Goal: Communication & Community: Ask a question

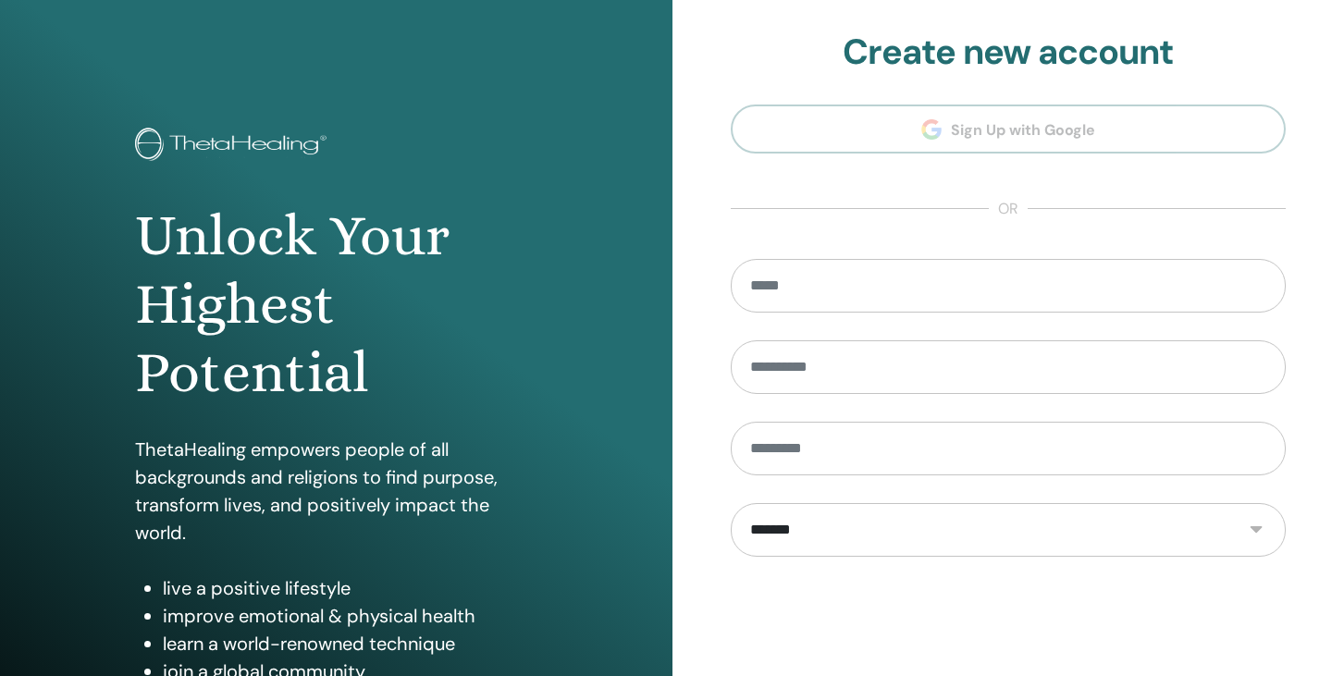
scroll to position [212, 0]
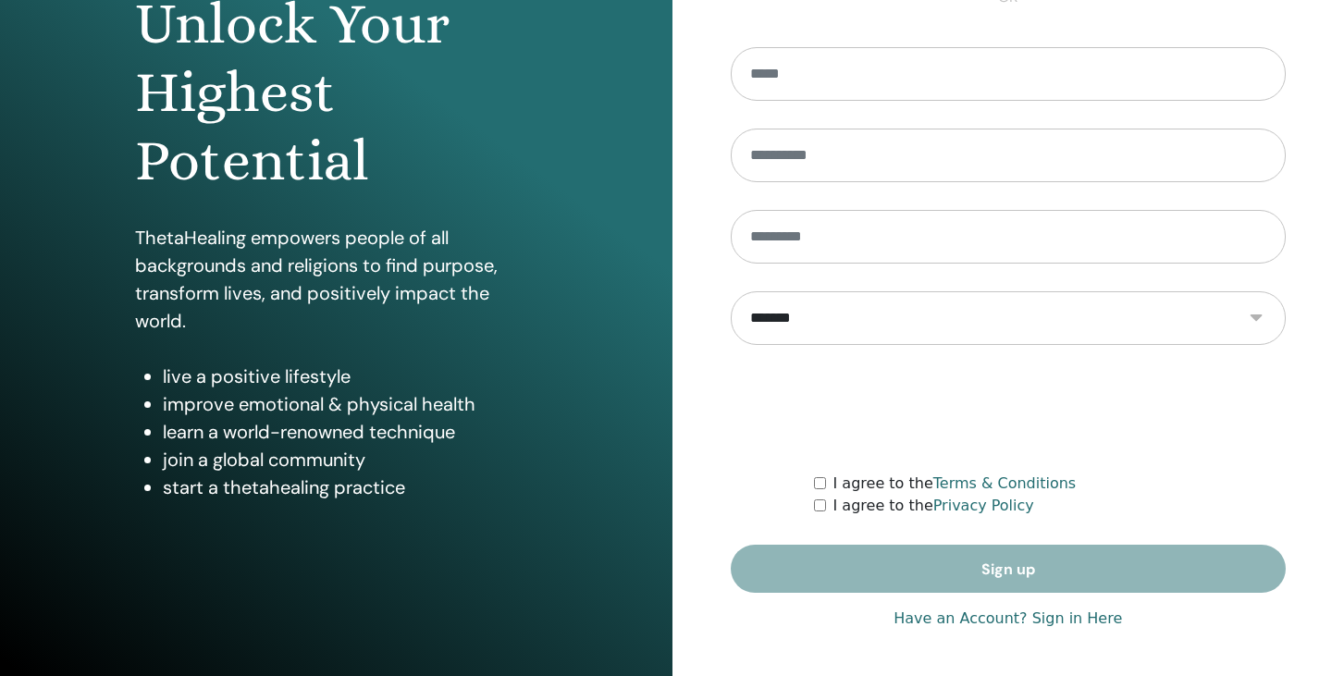
type input "**********"
click at [1059, 620] on link "Have an Account? Sign in Here" at bounding box center [1007, 619] width 228 height 22
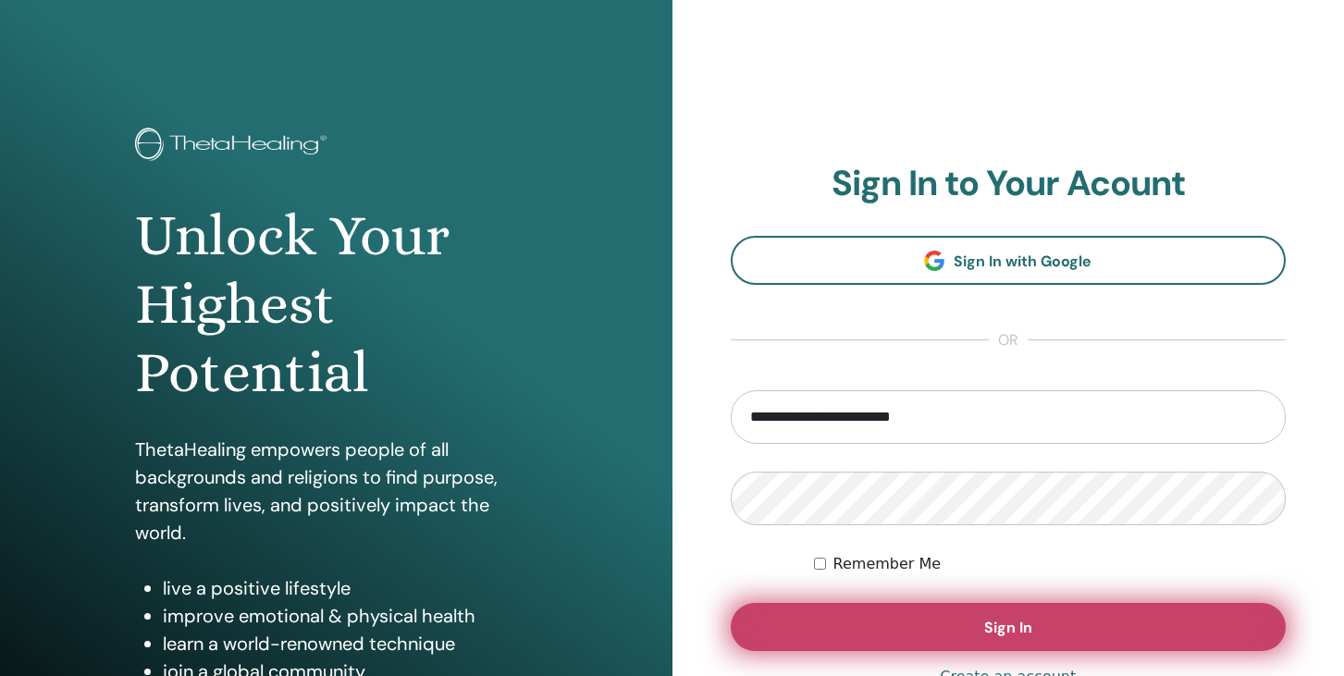
click at [901, 616] on button "Sign In" at bounding box center [1008, 627] width 556 height 48
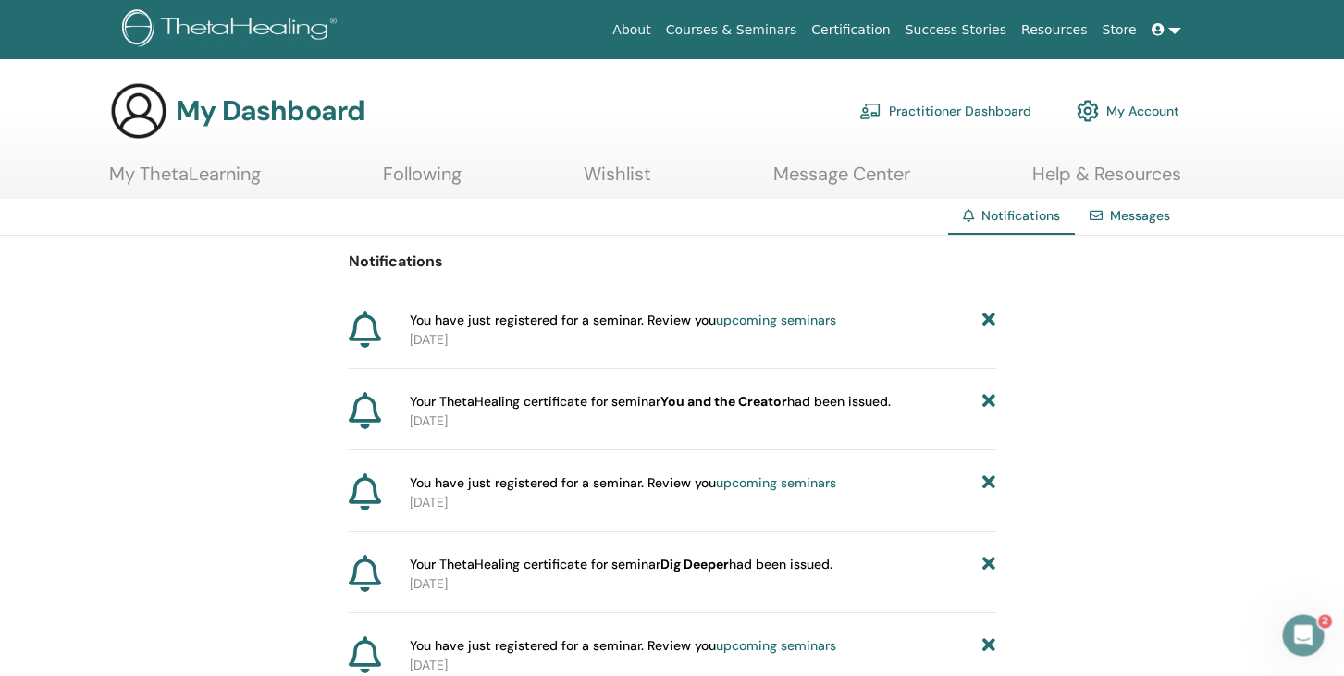
click at [195, 178] on link "My ThetaLearning" at bounding box center [185, 181] width 152 height 36
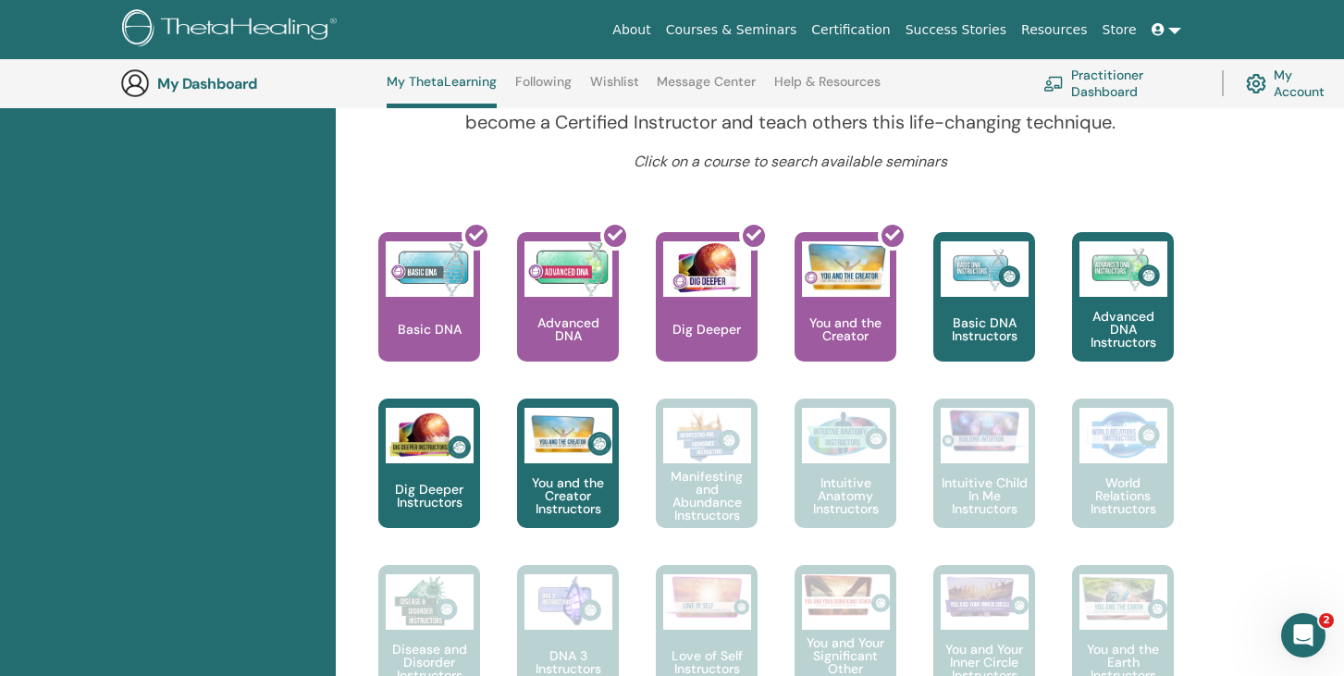
scroll to position [613, 0]
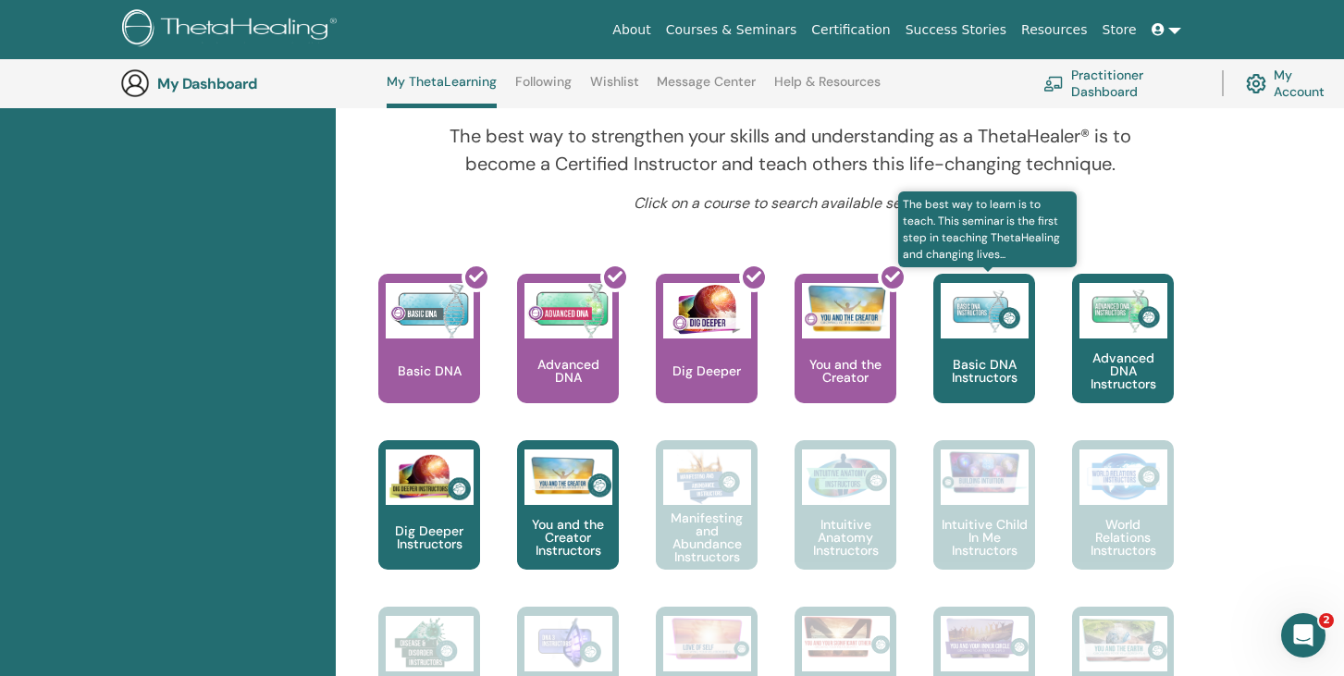
click at [1008, 362] on p "Basic DNA Instructors" at bounding box center [984, 371] width 102 height 26
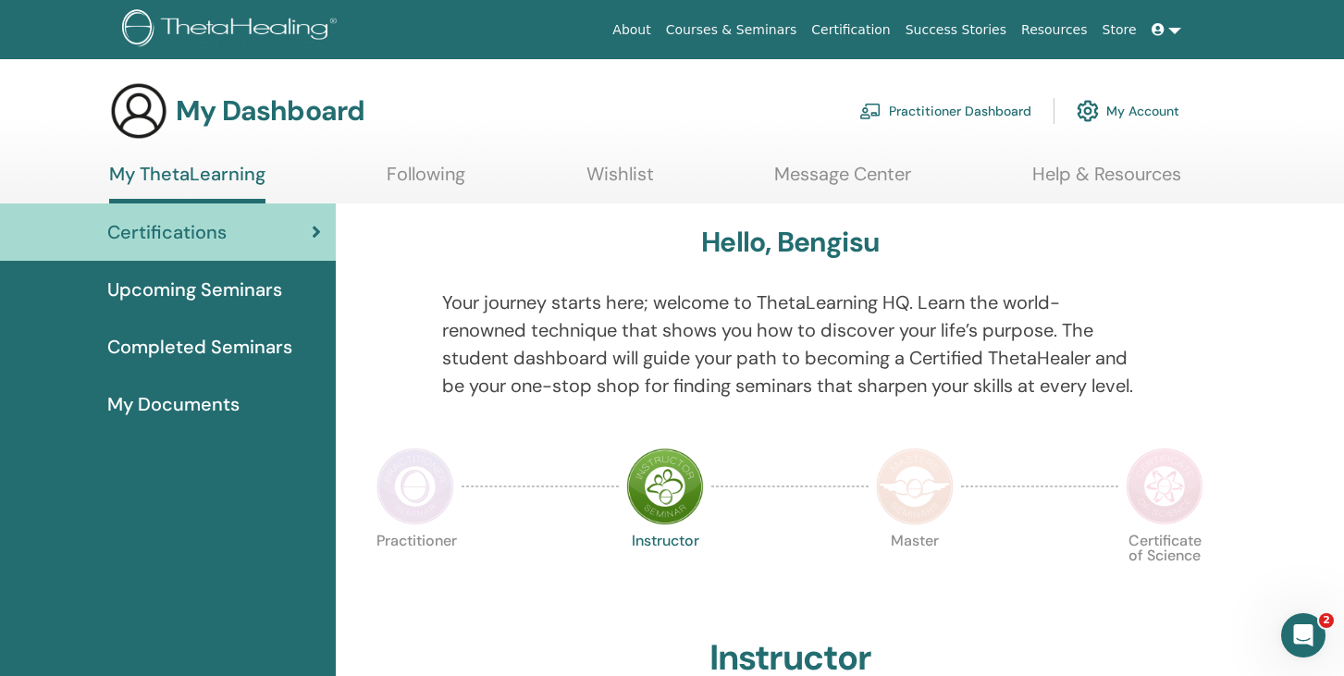
click at [237, 301] on span "Upcoming Seminars" at bounding box center [194, 290] width 175 height 28
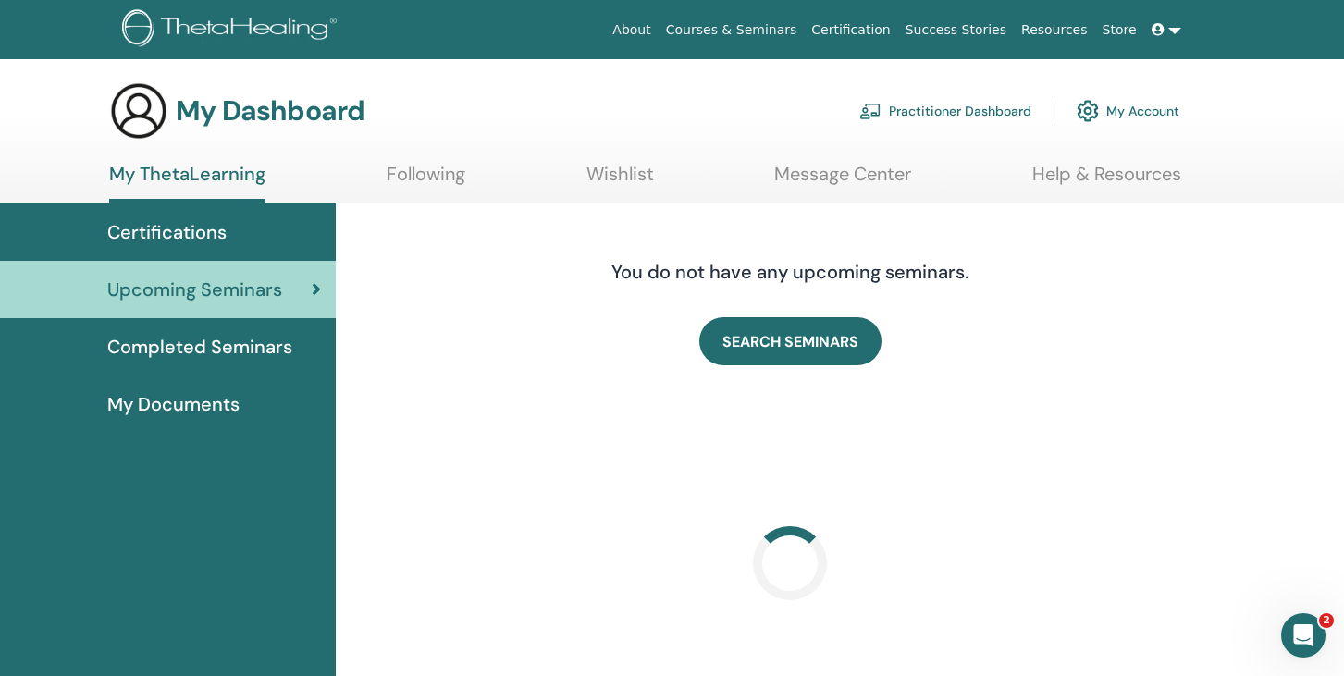
click at [239, 407] on div "My Documents" at bounding box center [168, 404] width 306 height 28
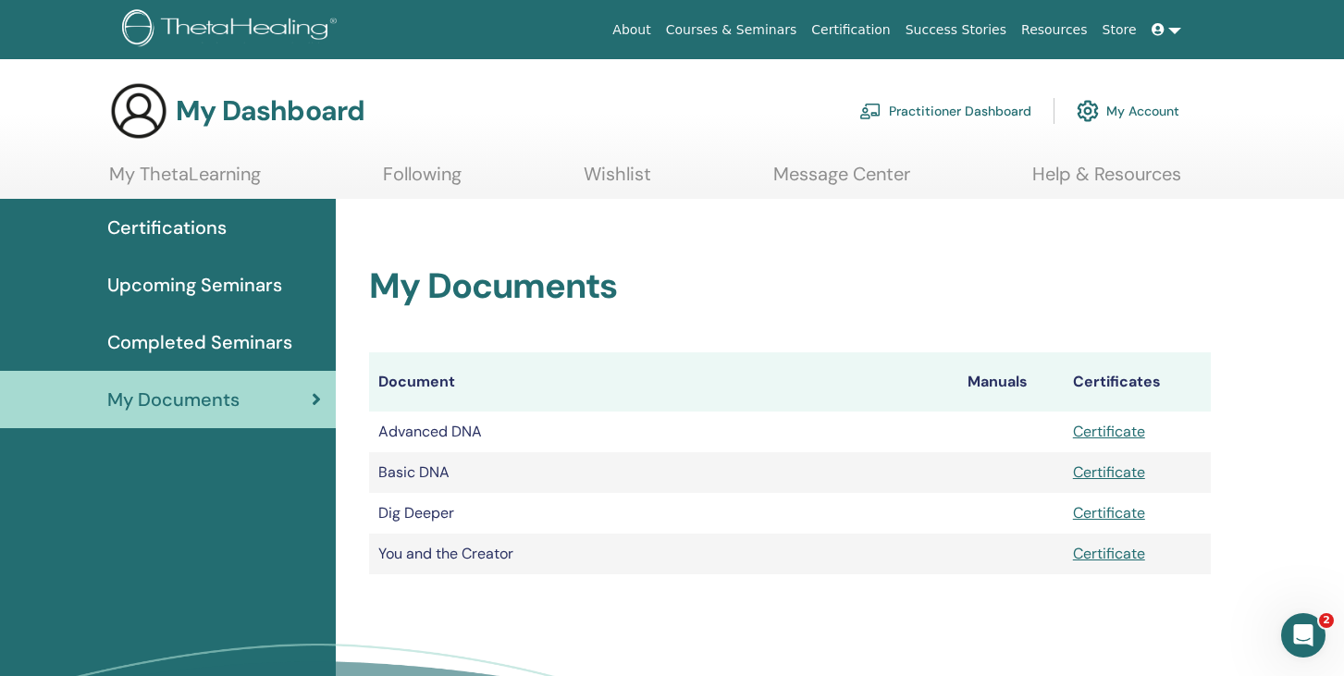
click at [1123, 30] on link "Store" at bounding box center [1119, 30] width 49 height 34
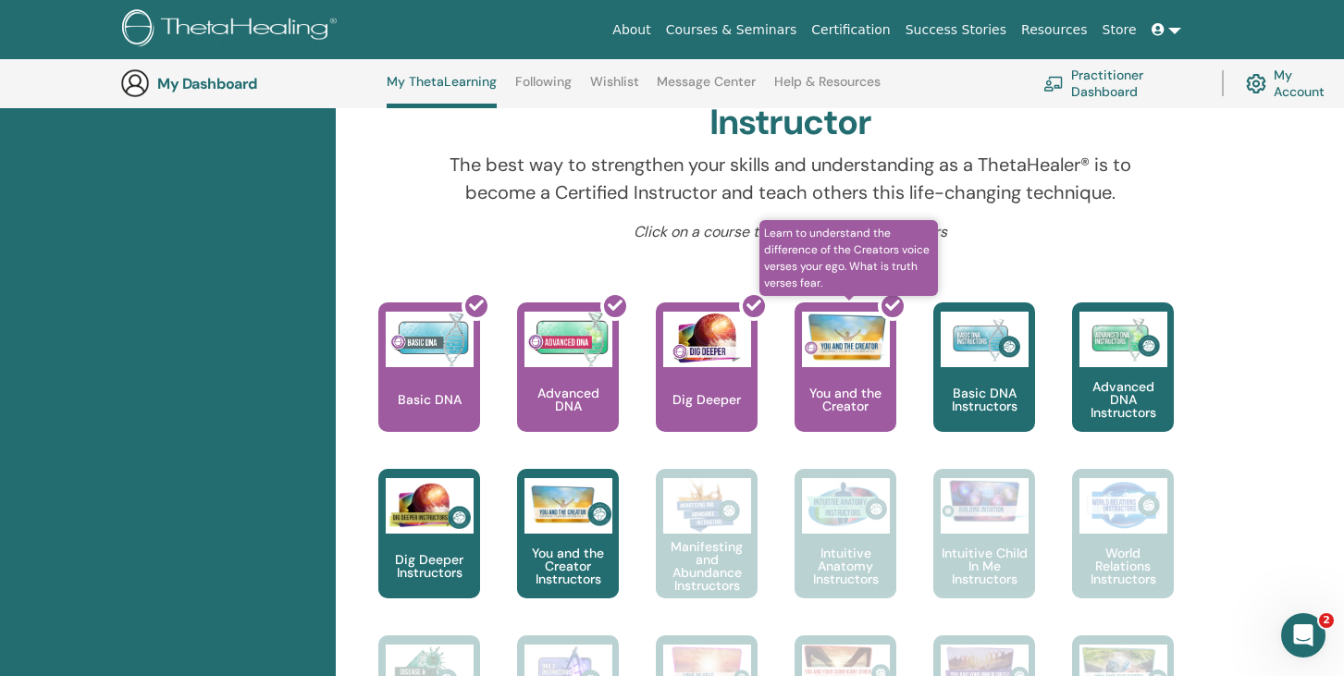
scroll to position [592, 0]
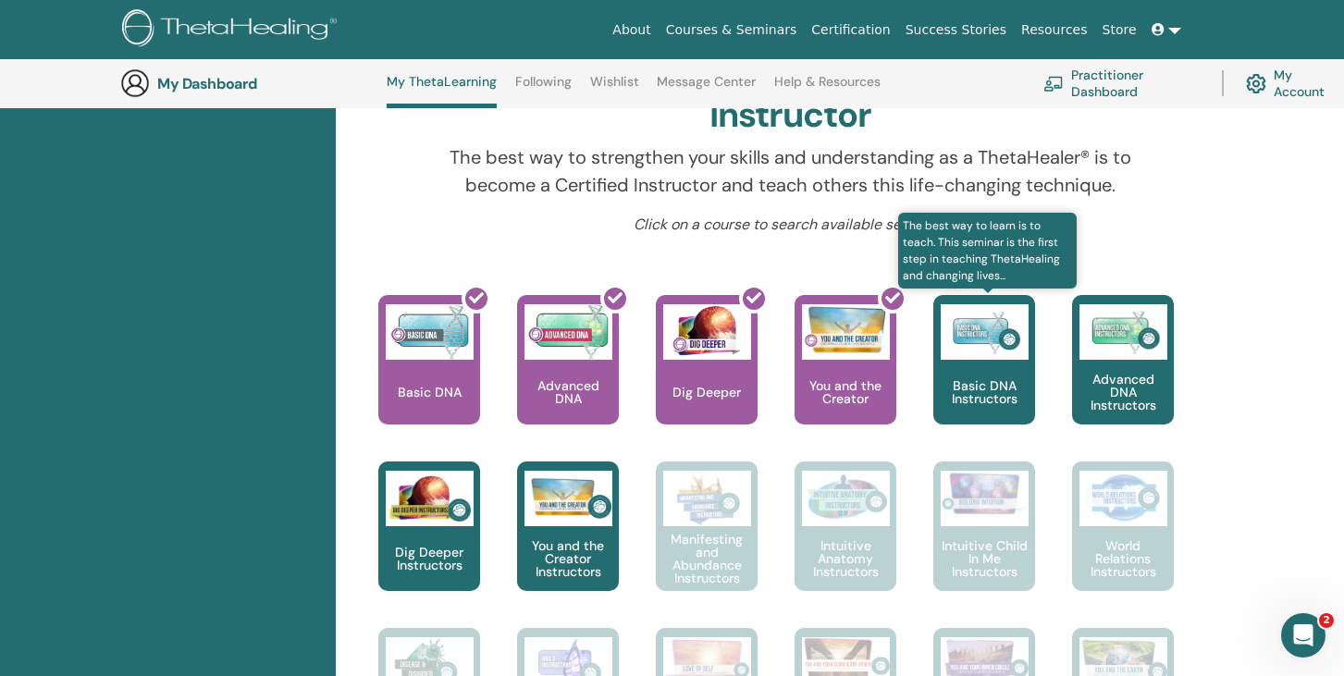
click at [1016, 371] on div "Basic DNA Instructors" at bounding box center [984, 359] width 102 height 129
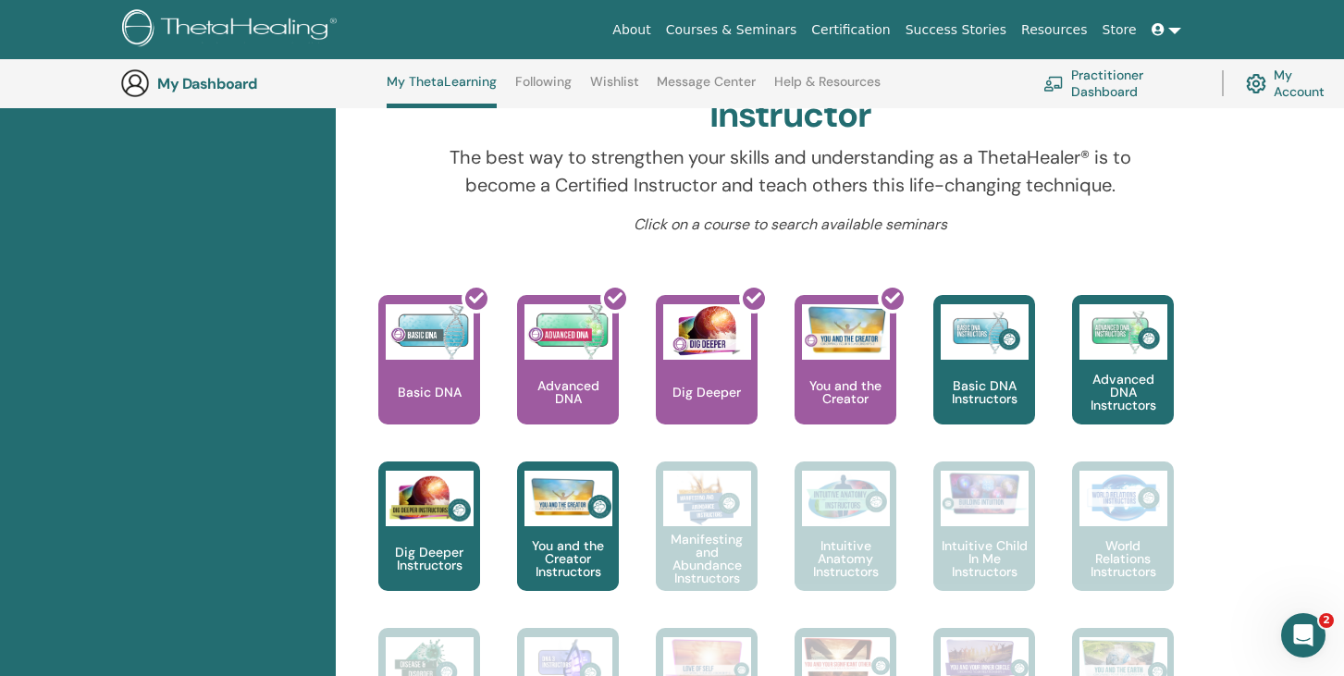
click at [1313, 636] on icon "Open Intercom Messenger" at bounding box center [1303, 635] width 31 height 31
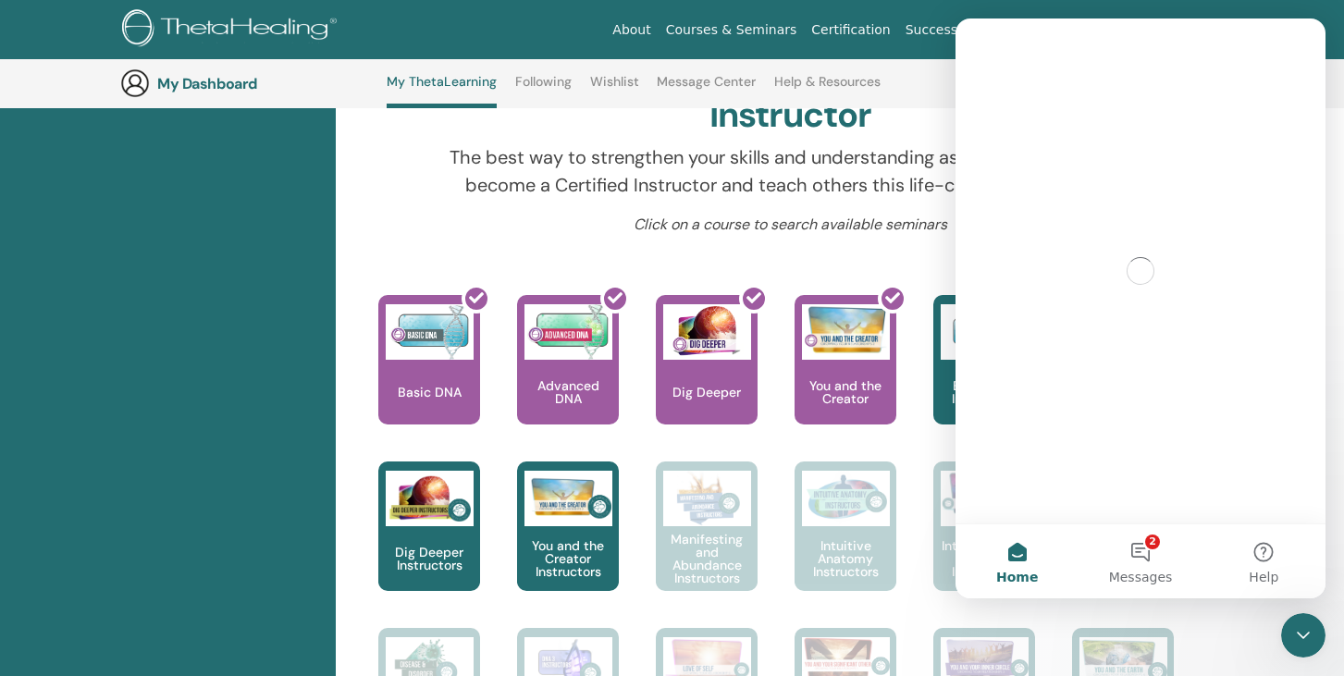
scroll to position [0, 0]
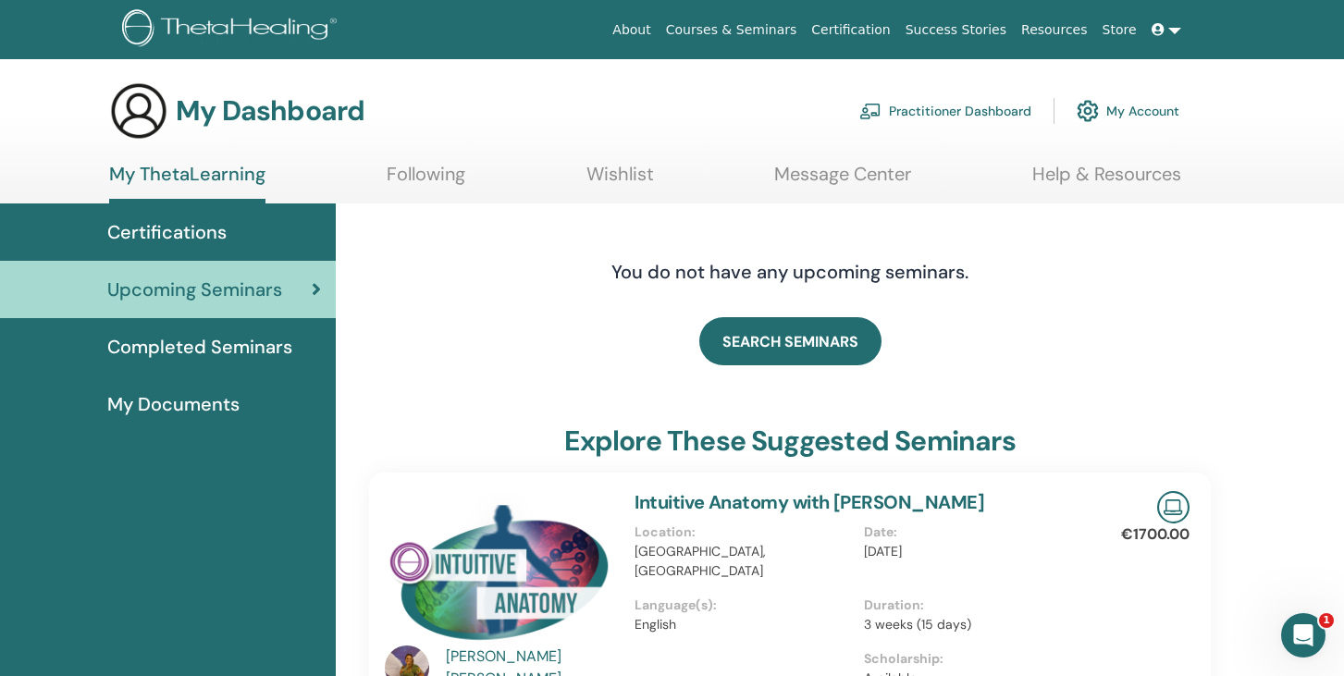
click at [249, 215] on link "Certifications" at bounding box center [168, 231] width 336 height 57
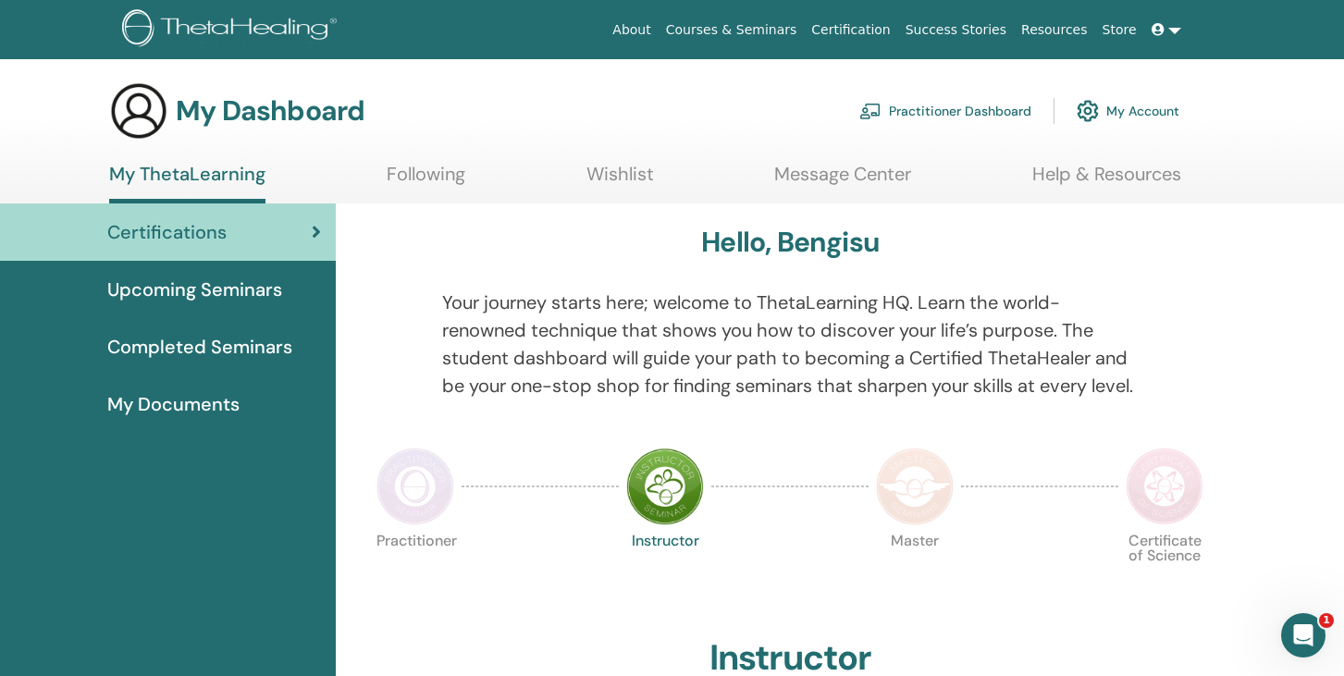
click at [452, 164] on link "Following" at bounding box center [426, 181] width 79 height 36
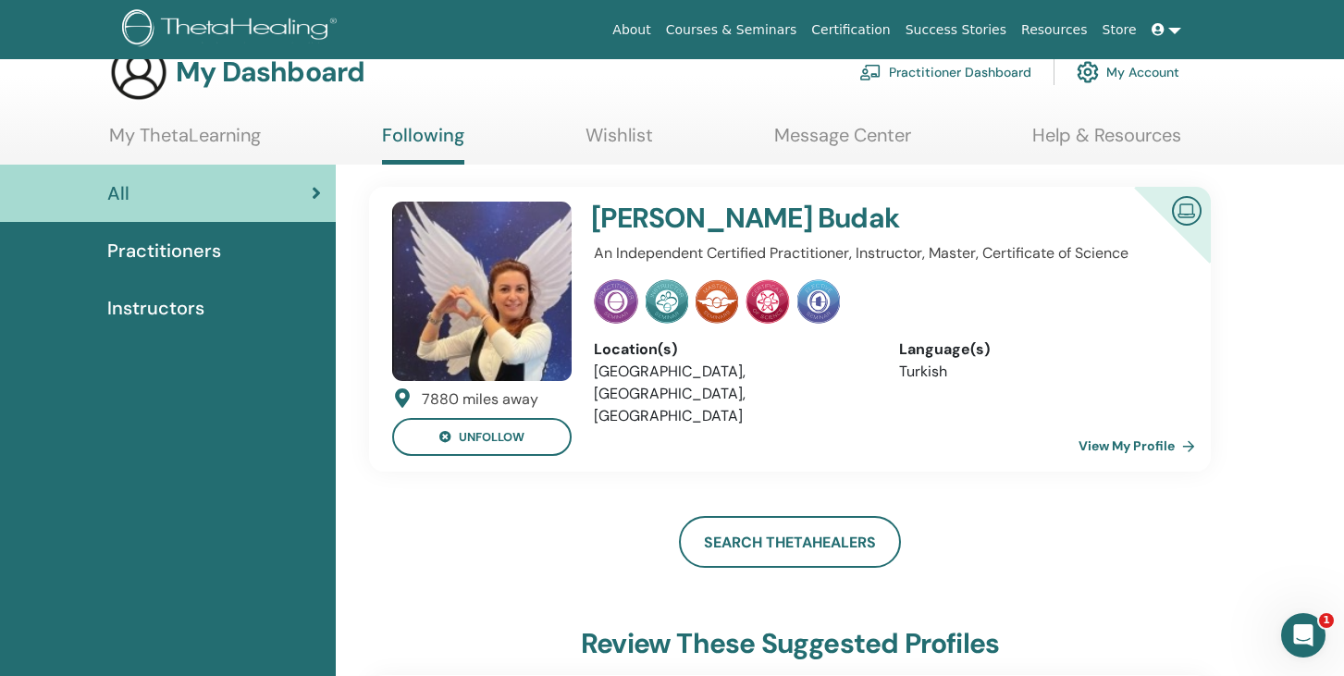
scroll to position [41, 0]
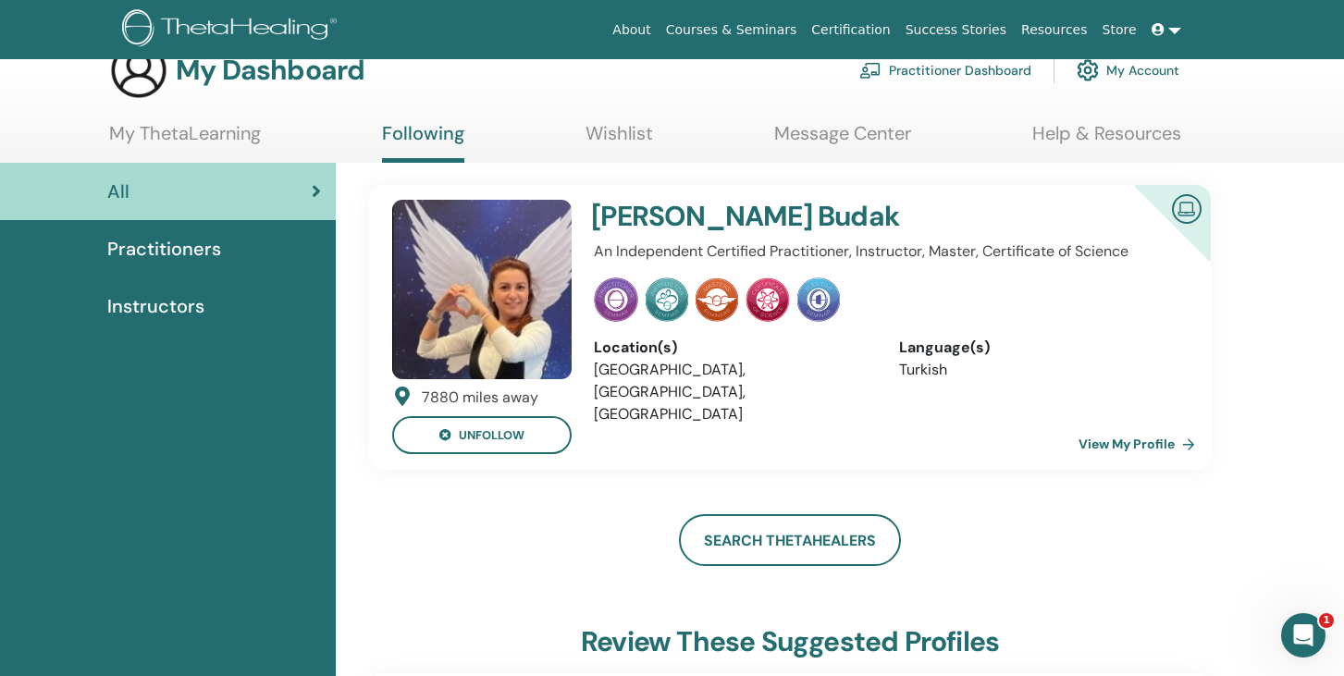
click at [624, 145] on link "Wishlist" at bounding box center [619, 140] width 68 height 36
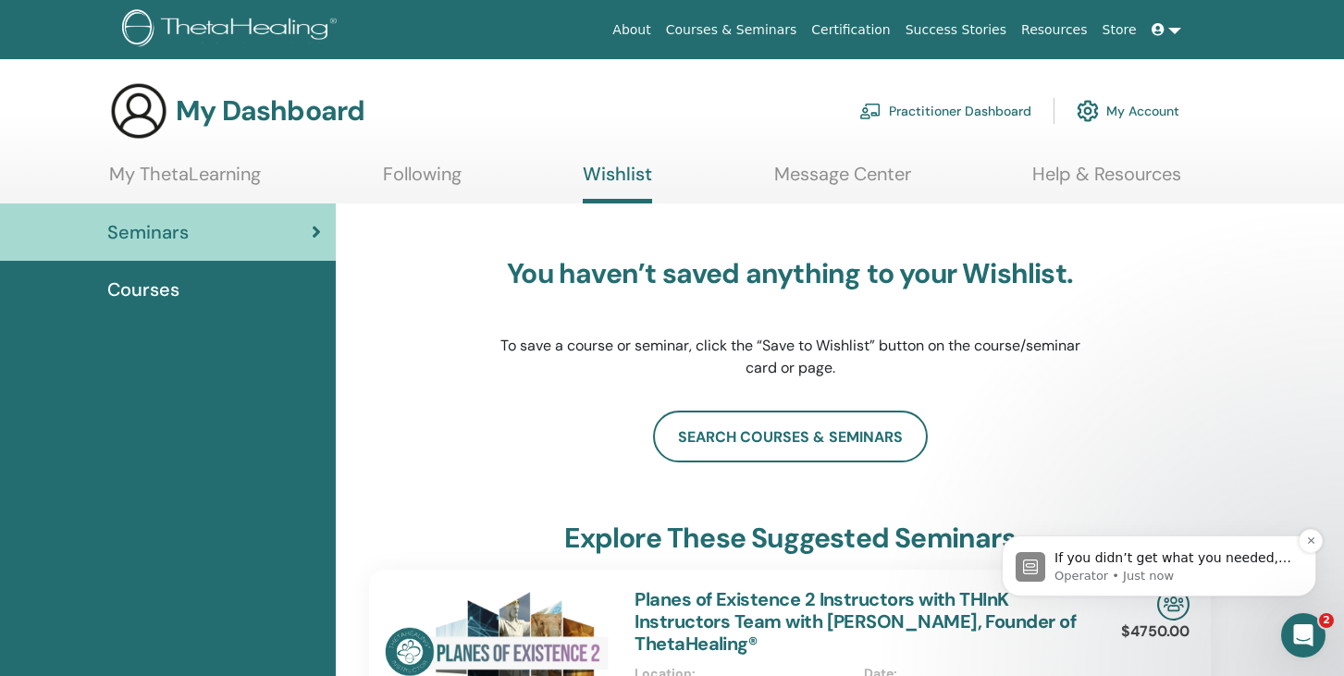
click at [1143, 570] on p "Operator • Just now" at bounding box center [1173, 576] width 239 height 17
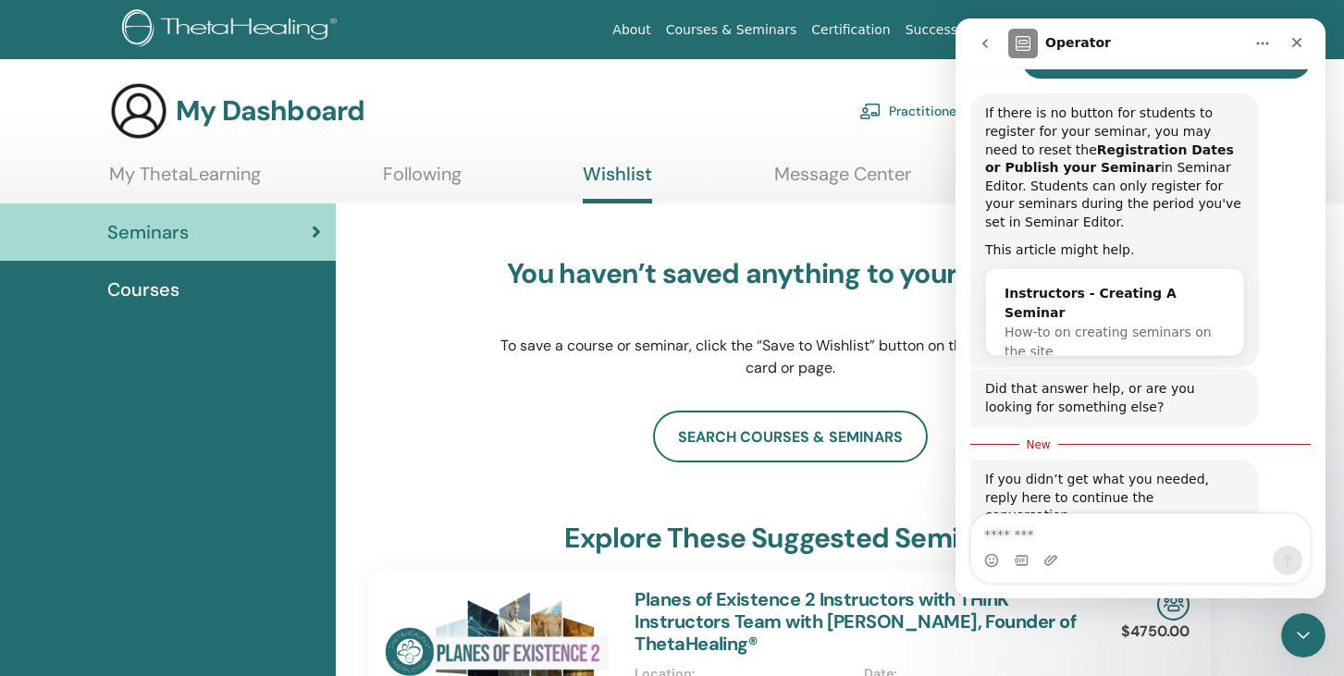
scroll to position [509, 0]
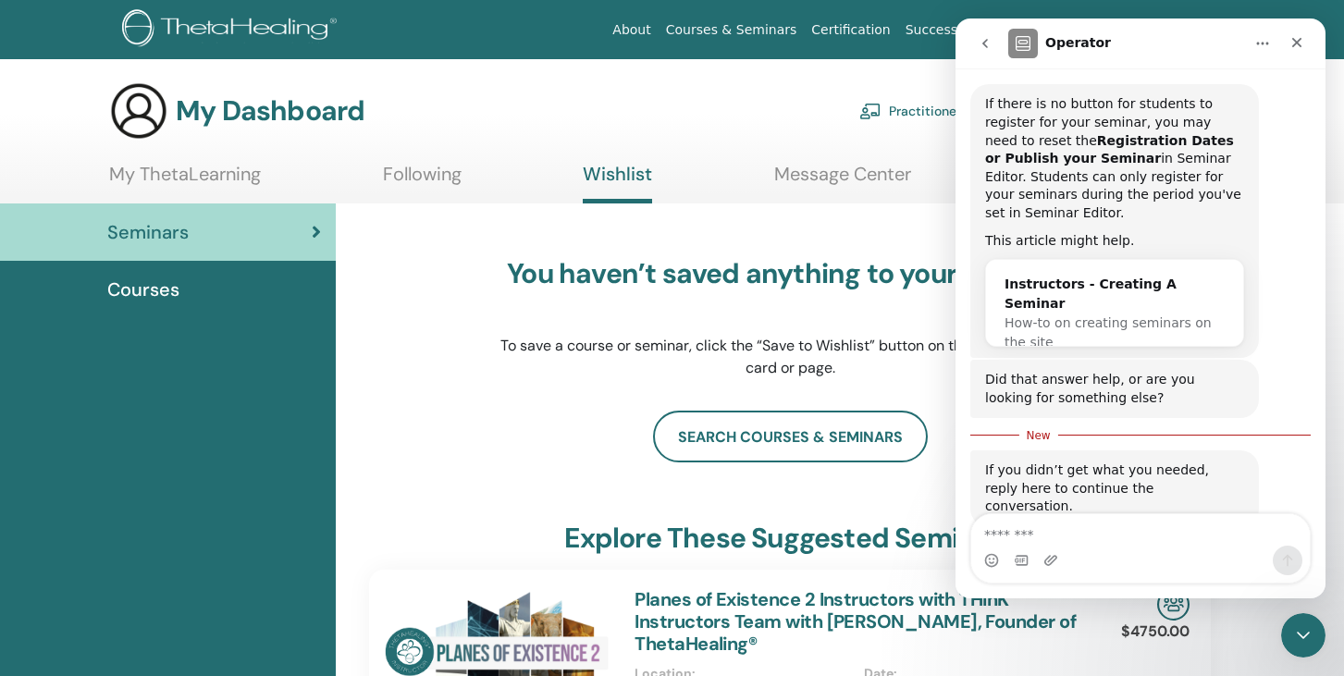
click at [1109, 533] on textarea "Message…" at bounding box center [1140, 529] width 338 height 31
type textarea "**********"
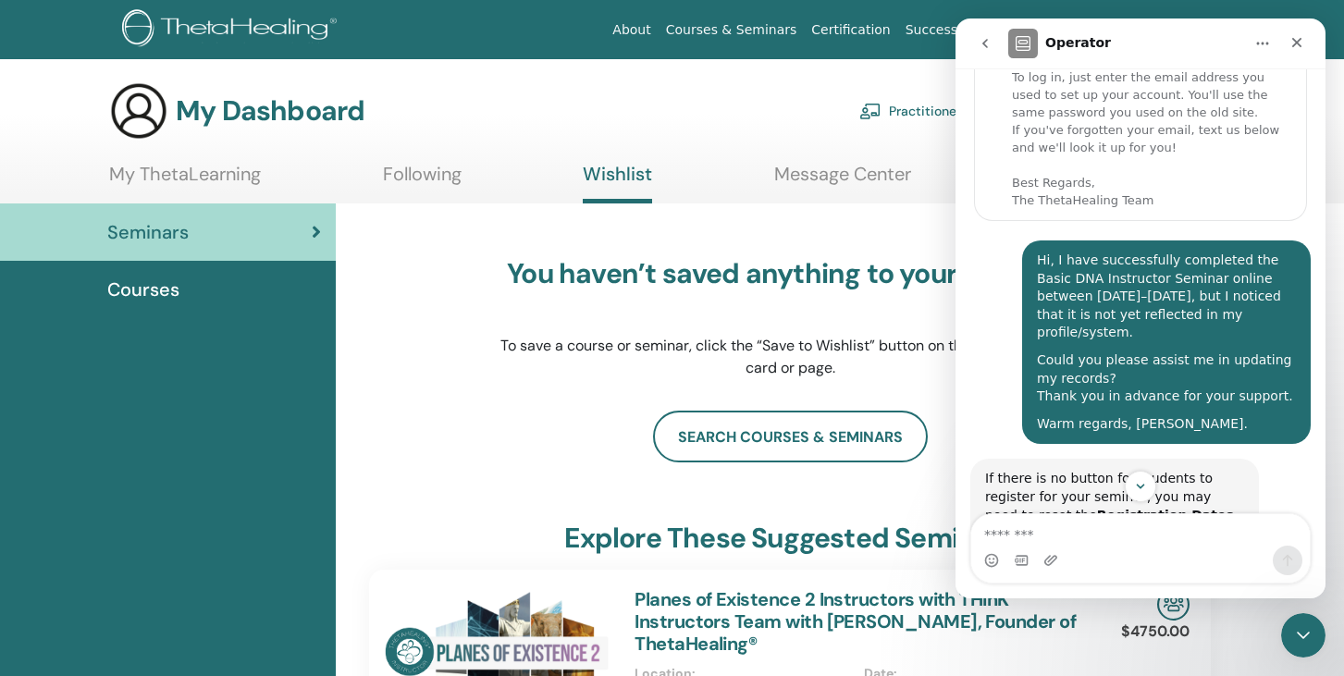
scroll to position [155, 0]
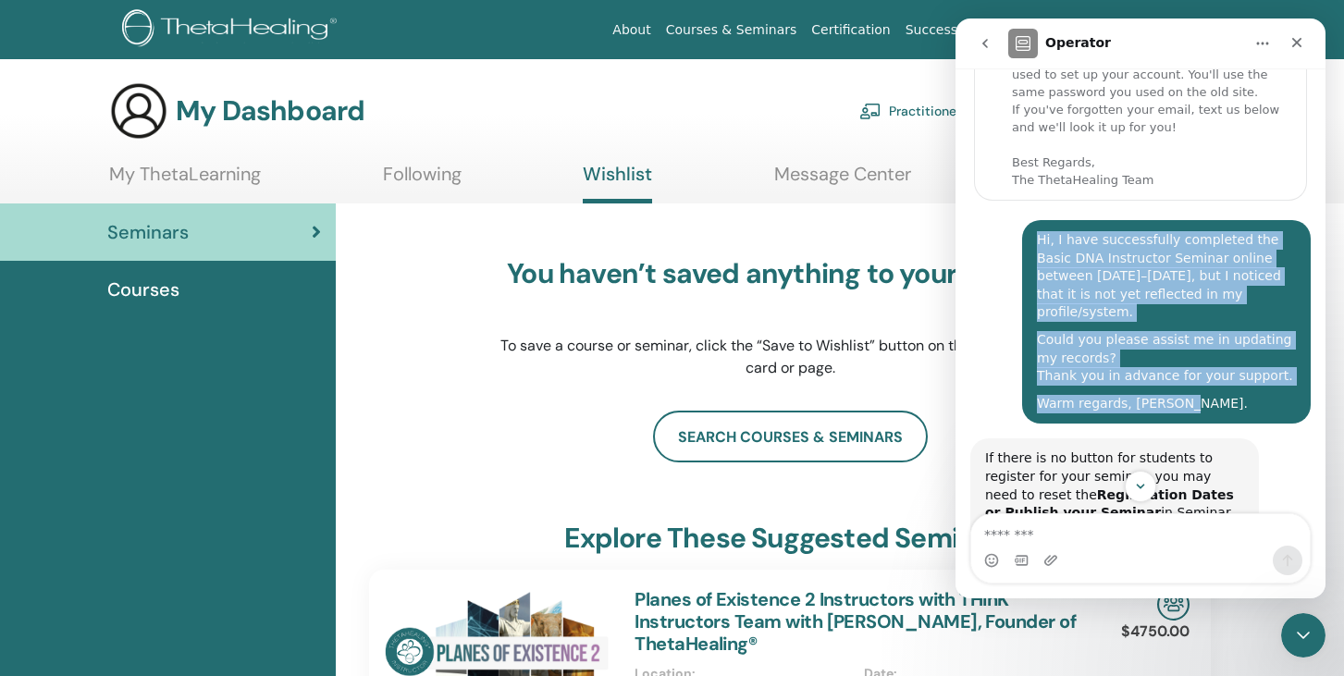
drag, startPoint x: 1198, startPoint y: 381, endPoint x: 1027, endPoint y: 222, distance: 233.6
click at [1027, 221] on div "Hi, I have successfully completed the Basic DNA Instructor Seminar online betwe…" at bounding box center [1140, 329] width 340 height 218
copy div "Hi, I have successfully completed the Basic DNA Instructor Seminar online betwe…"
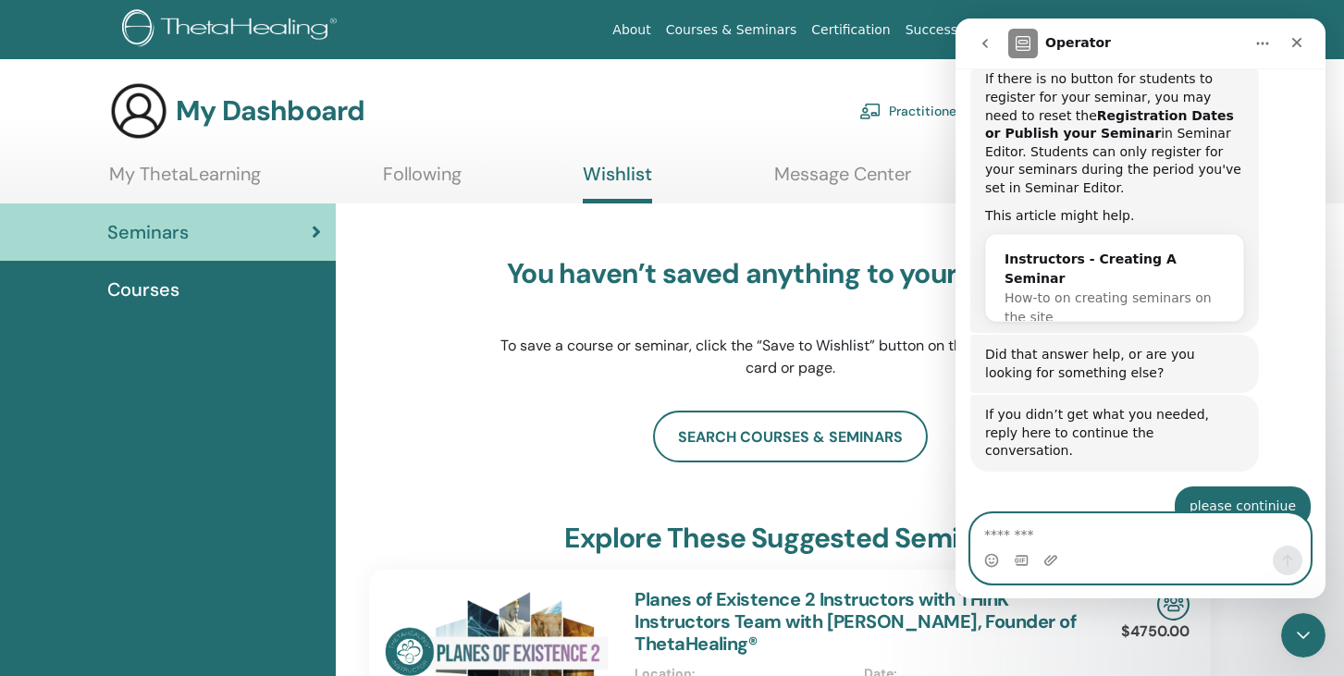
click at [1012, 534] on textarea "Message…" at bounding box center [1140, 529] width 338 height 31
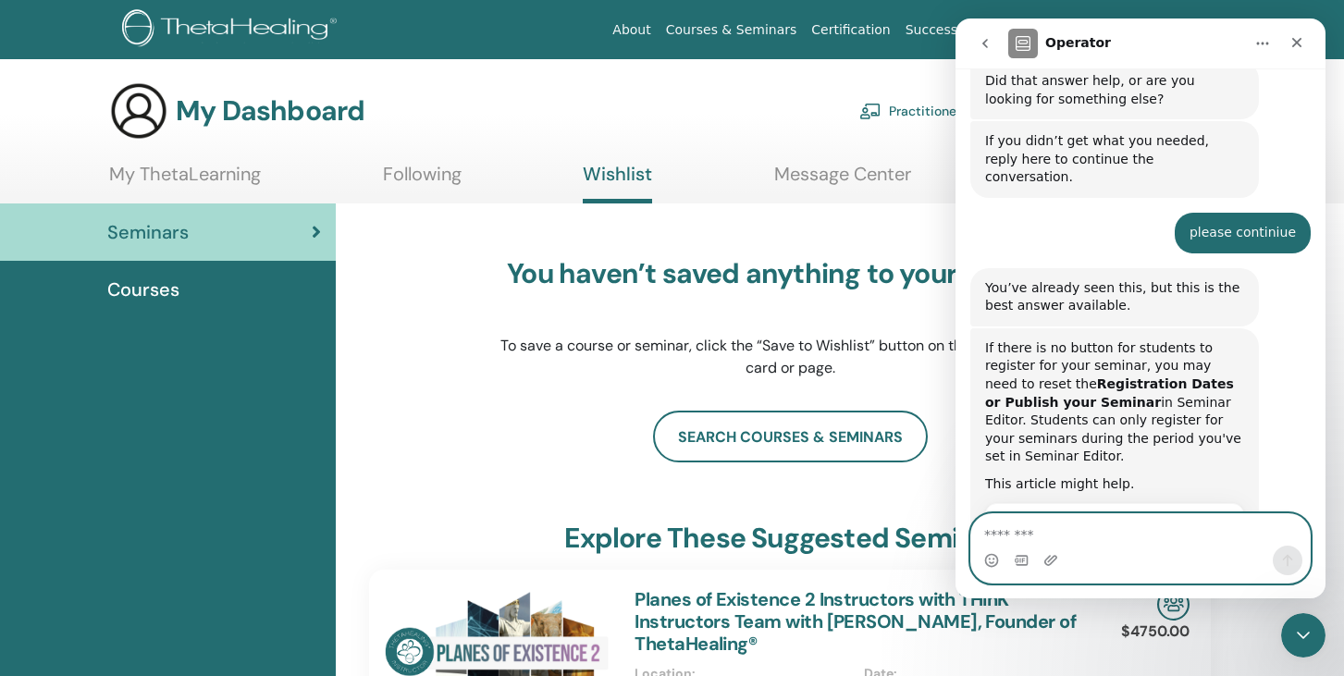
scroll to position [842, 0]
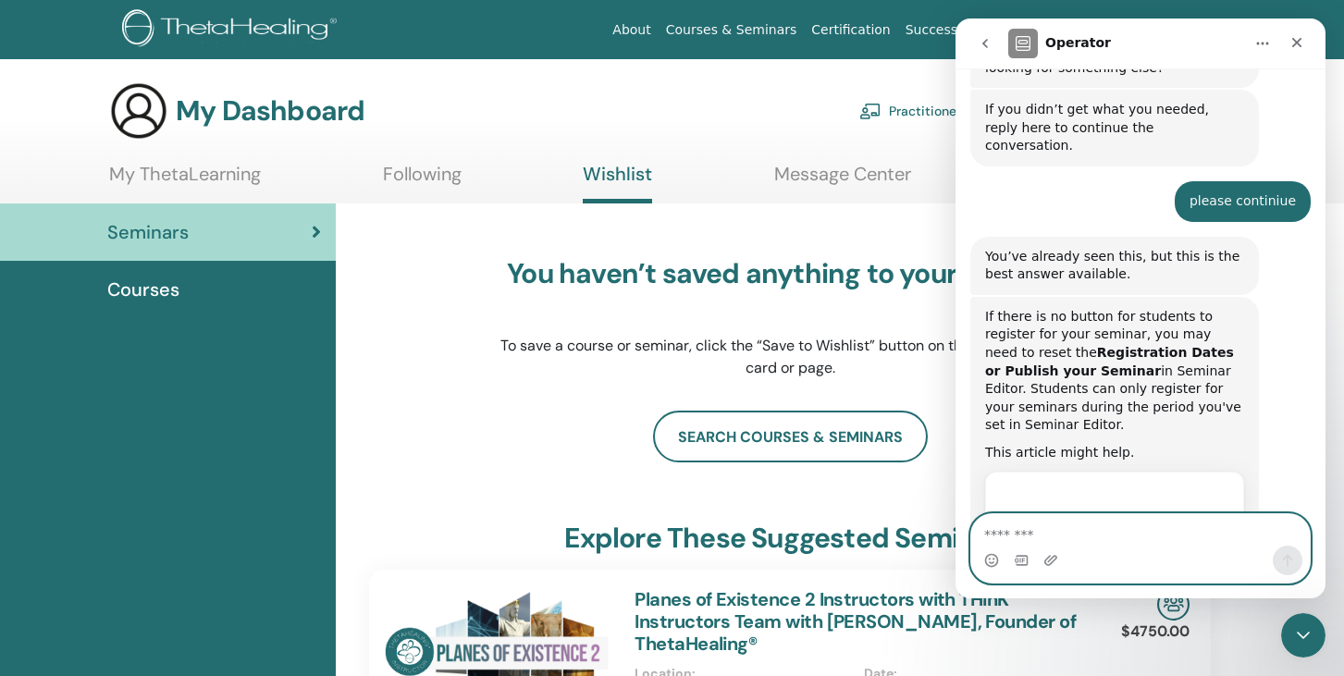
paste textarea "**********"
type textarea "**********"
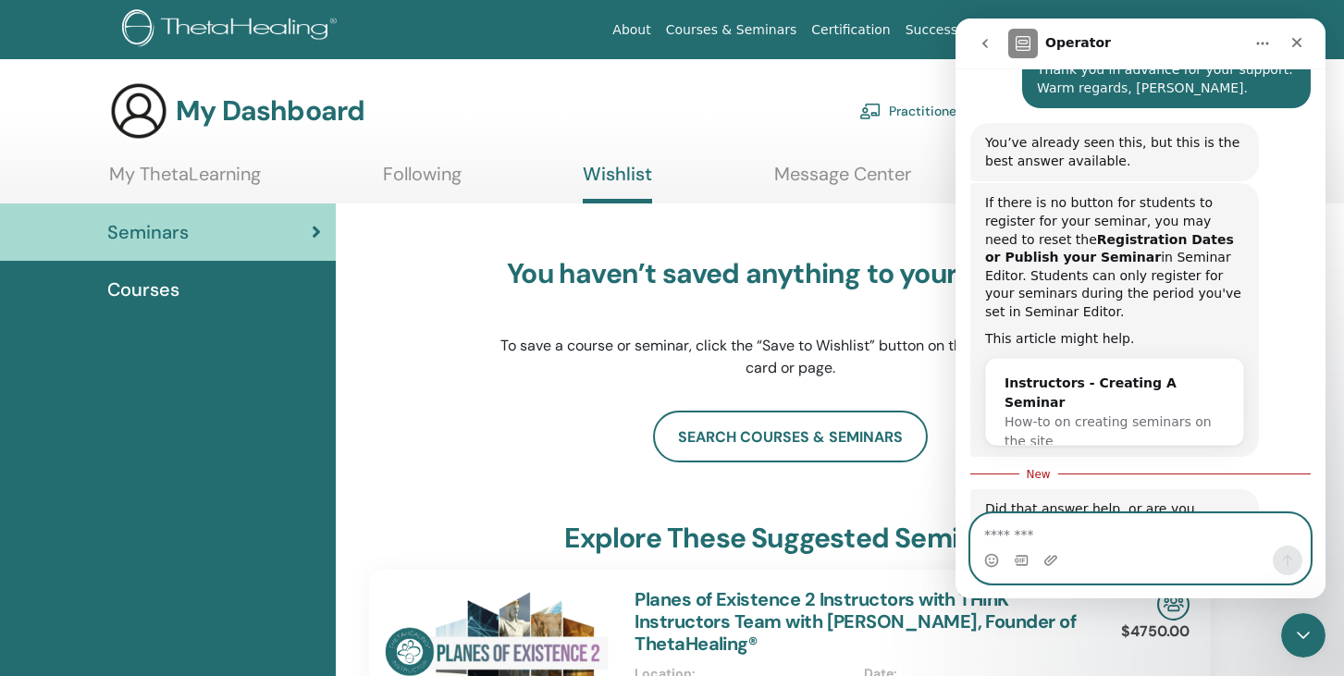
scroll to position [1575, 0]
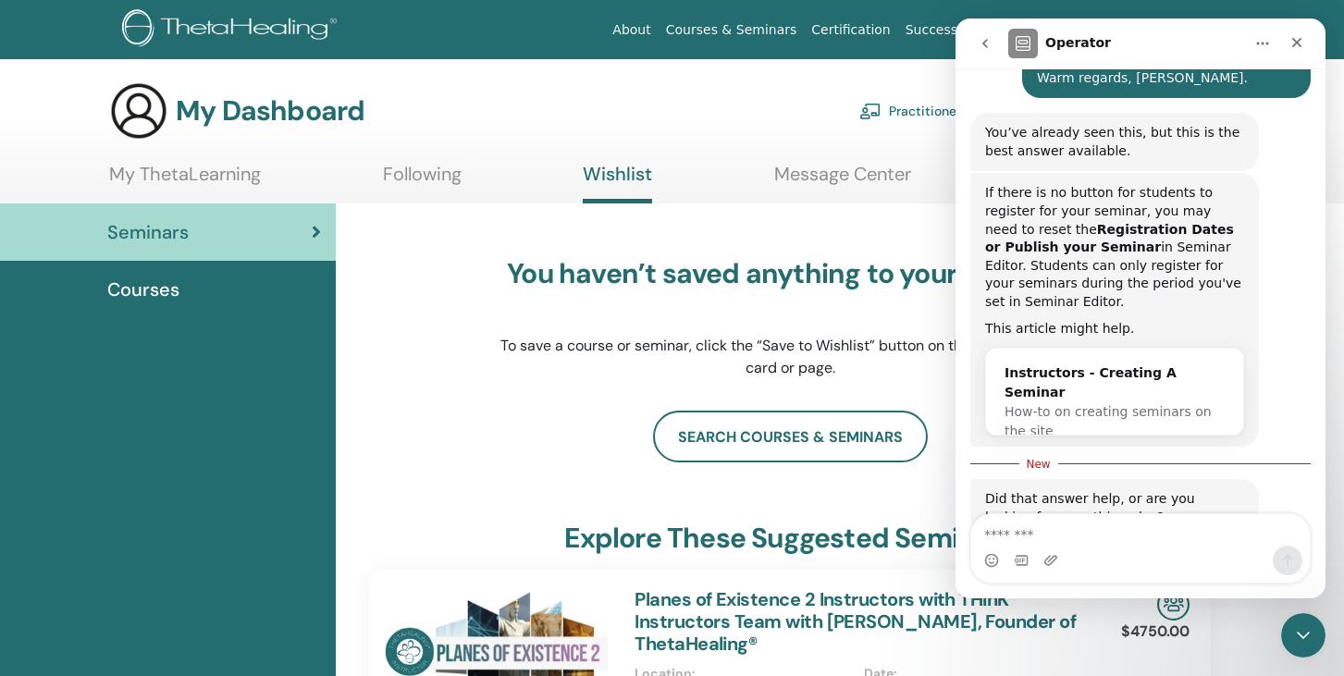
click at [1197, 571] on button "Talk to a person 👤" at bounding box center [1226, 589] width 150 height 37
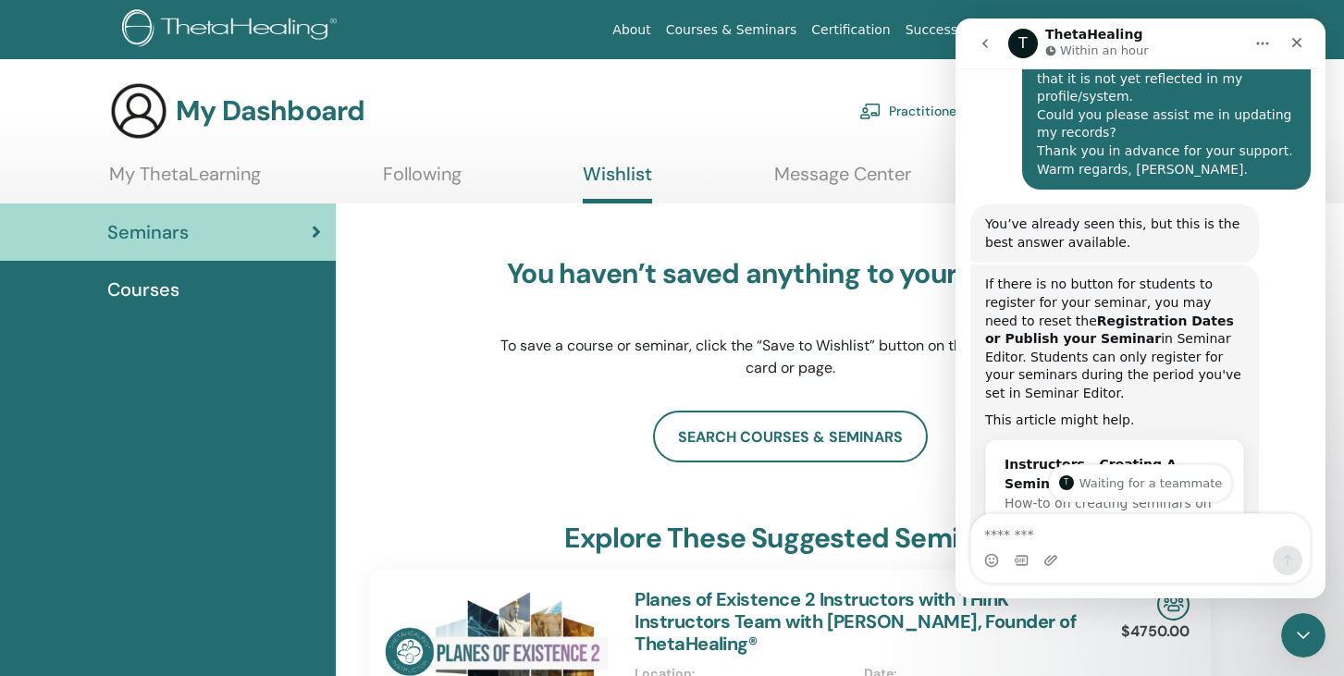
scroll to position [1486, 0]
click at [1306, 34] on div "Close" at bounding box center [1296, 42] width 33 height 33
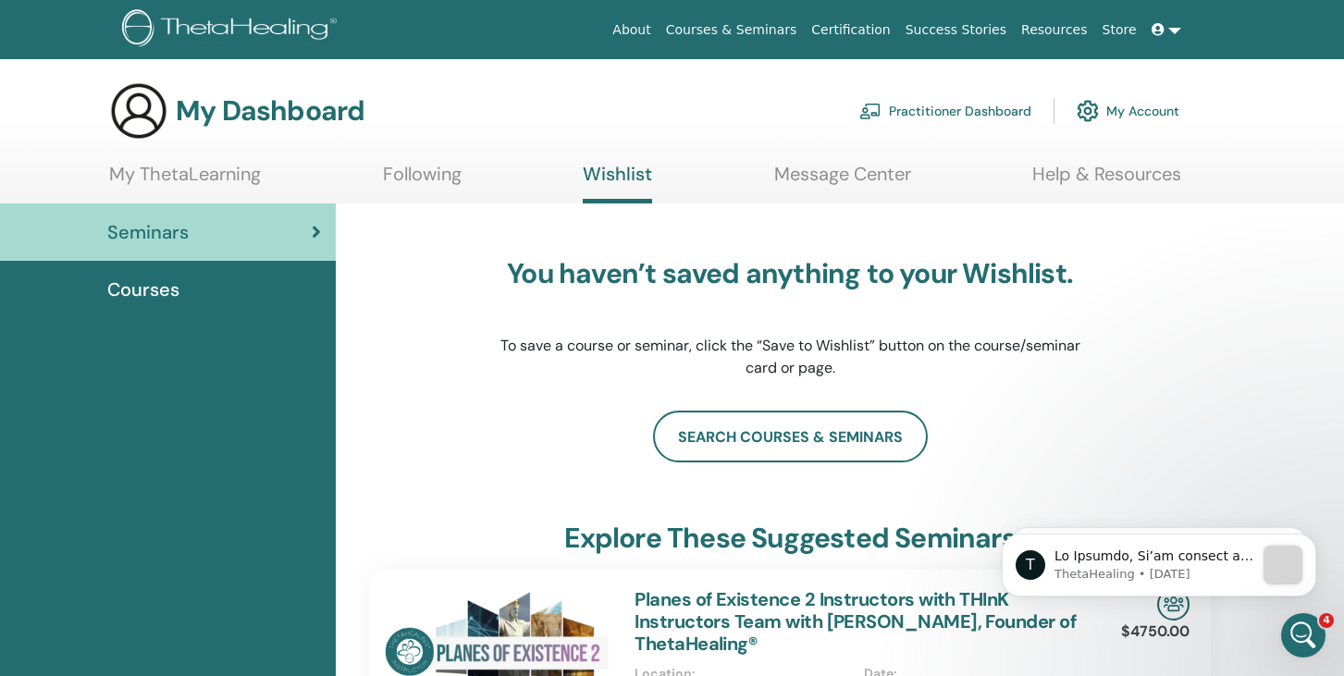
scroll to position [0, 0]
click at [1145, 30] on link at bounding box center [1166, 30] width 44 height 34
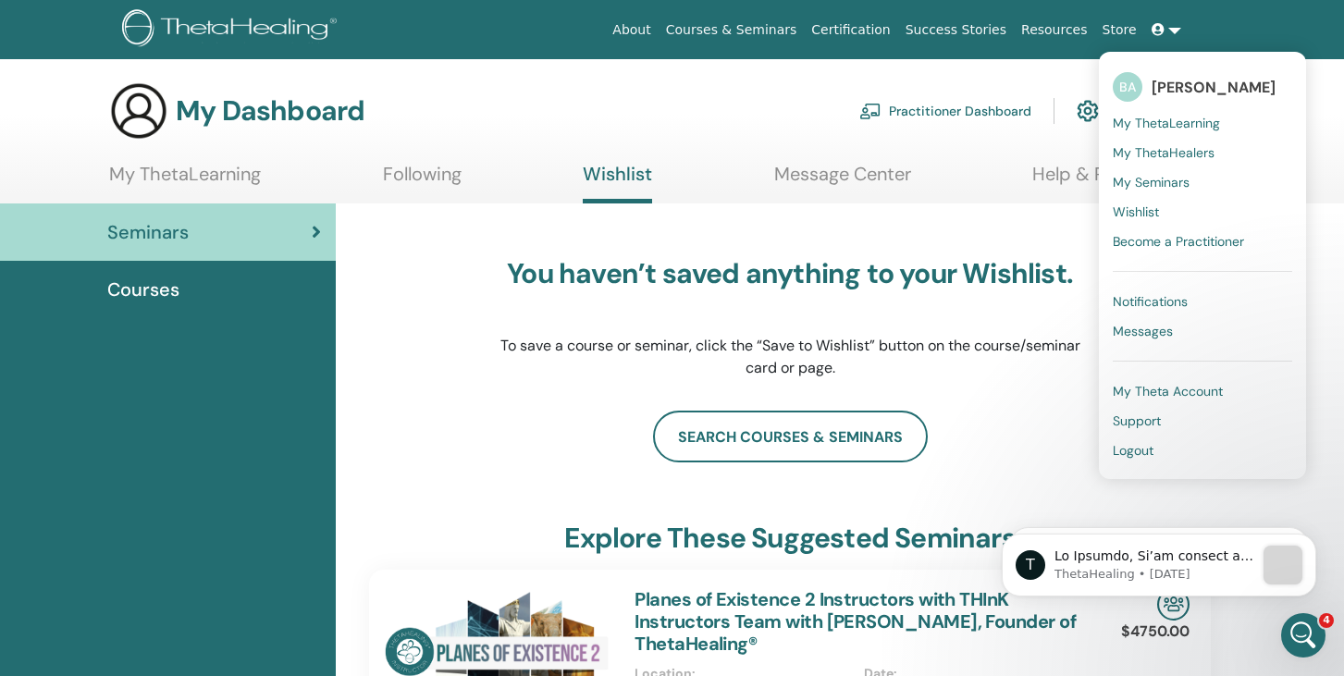
click at [1193, 132] on link "My ThetaLearning" at bounding box center [1201, 123] width 179 height 30
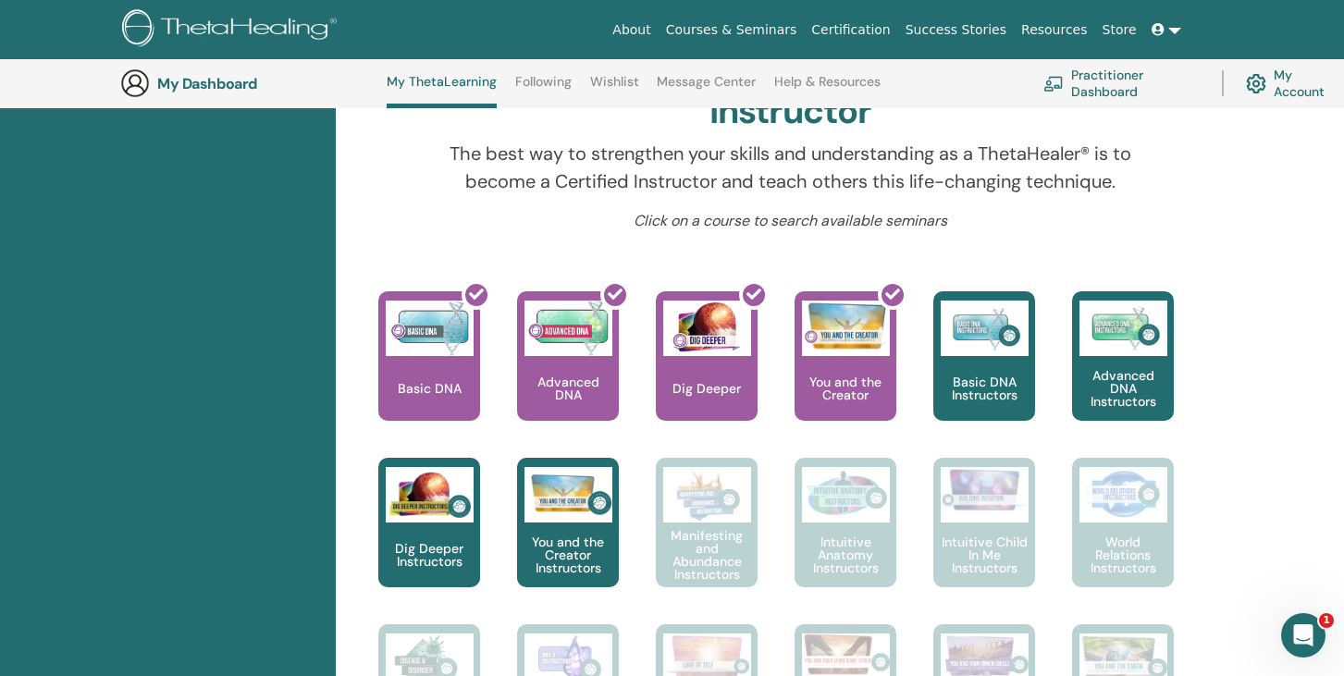
scroll to position [596, 0]
